Goal: Transaction & Acquisition: Register for event/course

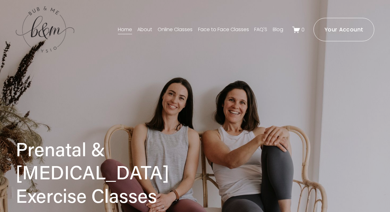
click at [330, 36] on link "Your Account" at bounding box center [344, 29] width 61 height 23
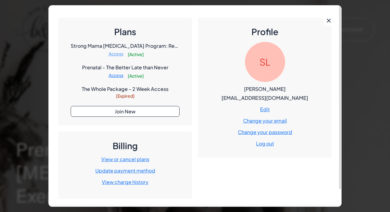
click at [115, 54] on ms-button "Access" at bounding box center [116, 53] width 19 height 9
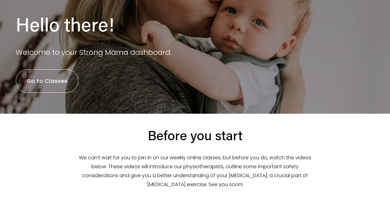
scroll to position [101, 0]
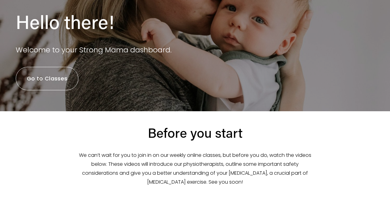
click at [42, 84] on link "Go to Classes" at bounding box center [47, 78] width 63 height 23
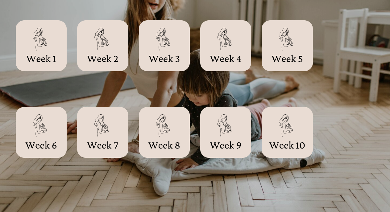
scroll to position [227, 0]
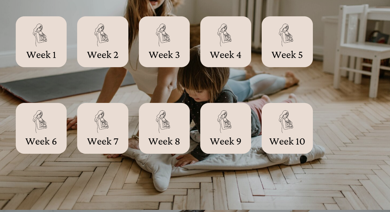
click at [43, 34] on div at bounding box center [41, 41] width 51 height 51
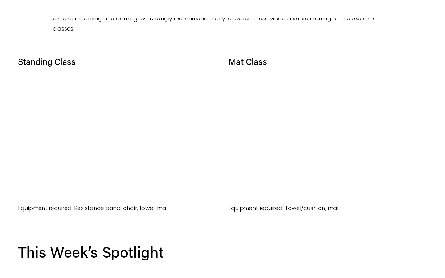
scroll to position [345, 0]
